Goal: Transaction & Acquisition: Purchase product/service

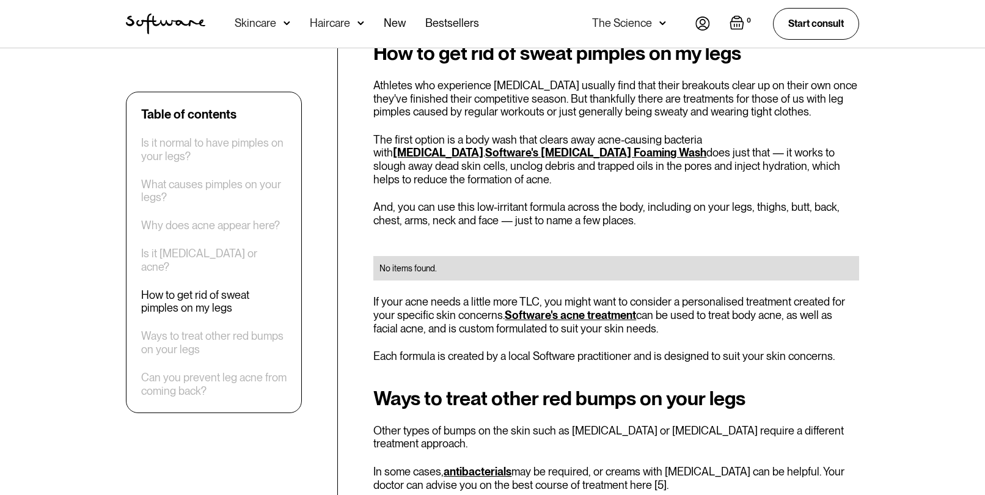
scroll to position [1790, 0]
click at [485, 147] on link "Software's [MEDICAL_DATA] Foaming Wash" at bounding box center [595, 153] width 221 height 13
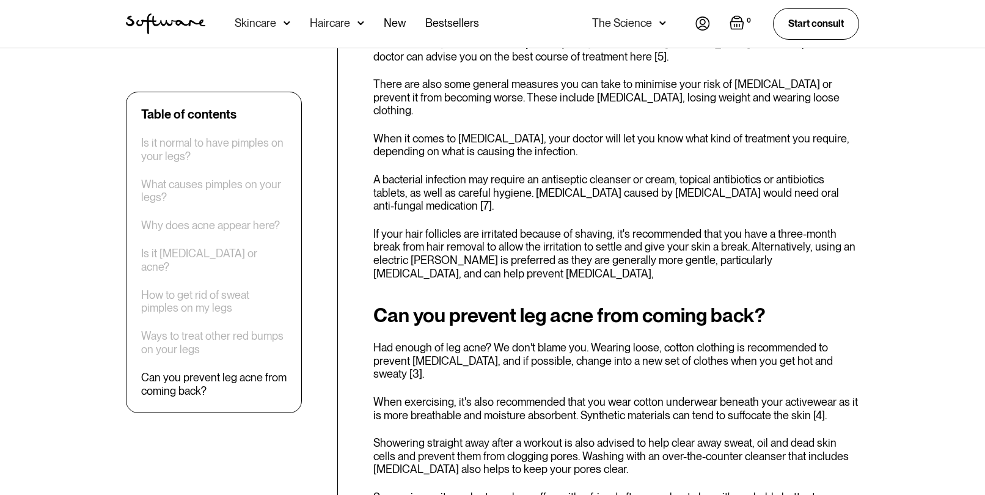
scroll to position [2220, 0]
